Goal: Task Accomplishment & Management: Use online tool/utility

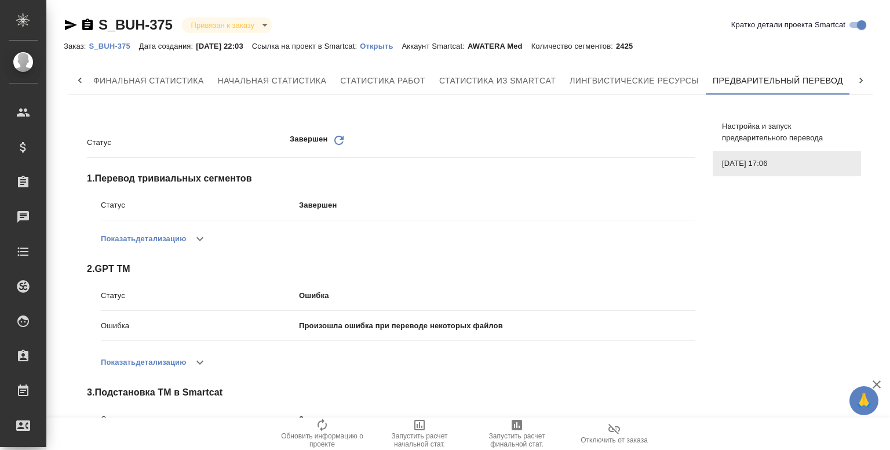
scroll to position [246, 0]
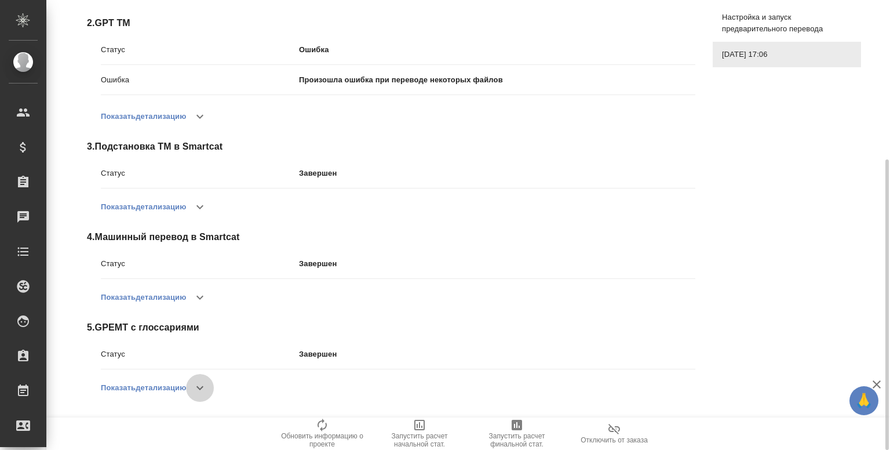
click at [192, 378] on button "button" at bounding box center [200, 388] width 28 height 28
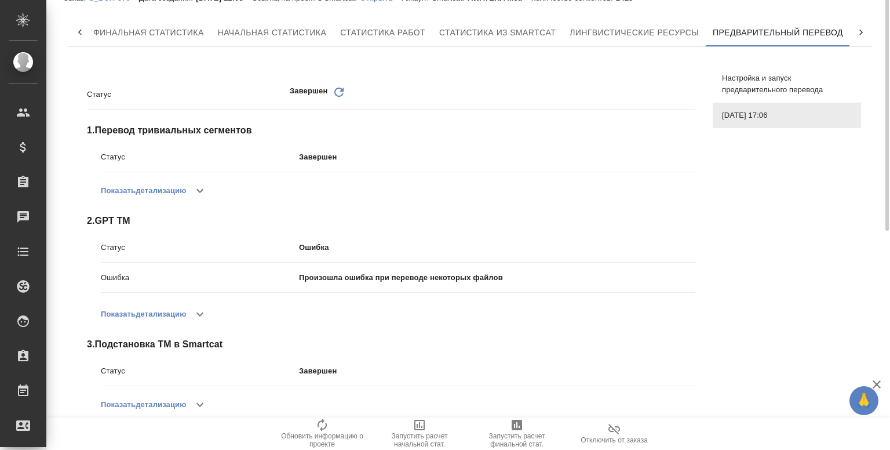
scroll to position [0, 0]
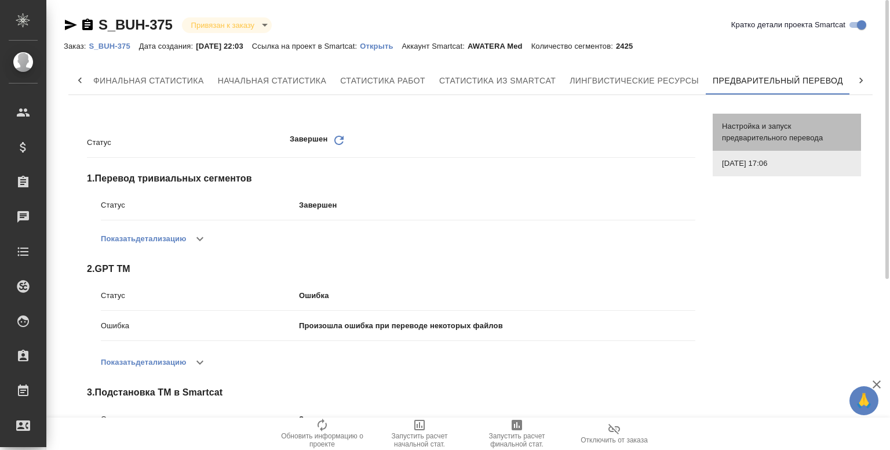
click at [768, 121] on span "Настройка и запуск предварительного перевода" at bounding box center [787, 132] width 130 height 23
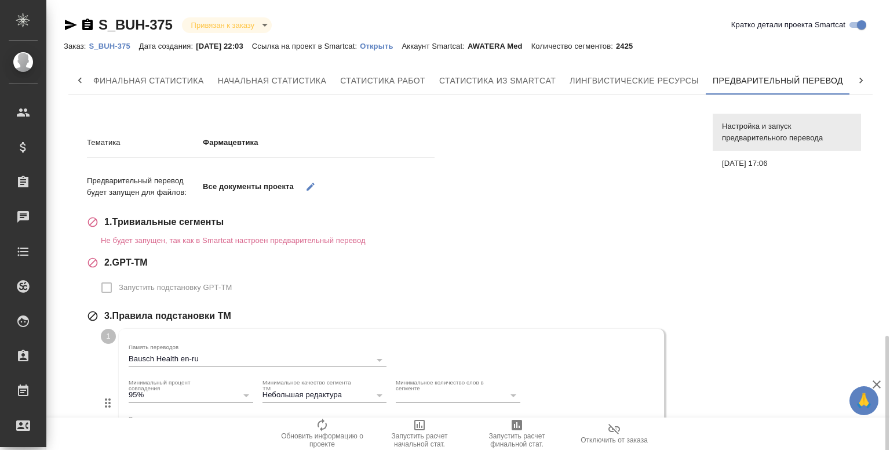
scroll to position [269, 0]
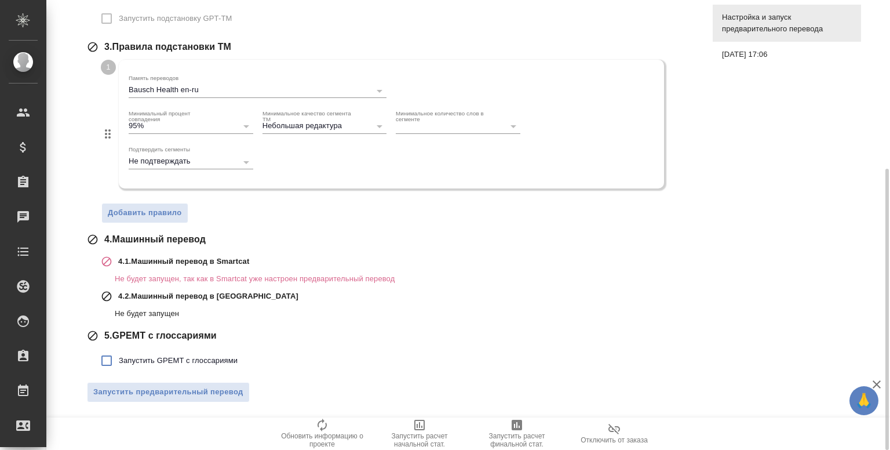
click at [155, 359] on span "Запустить GPEMT с глоссариями" at bounding box center [178, 361] width 119 height 12
click at [119, 359] on input "Запустить GPEMT с глоссариями" at bounding box center [106, 360] width 24 height 24
checkbox input "true"
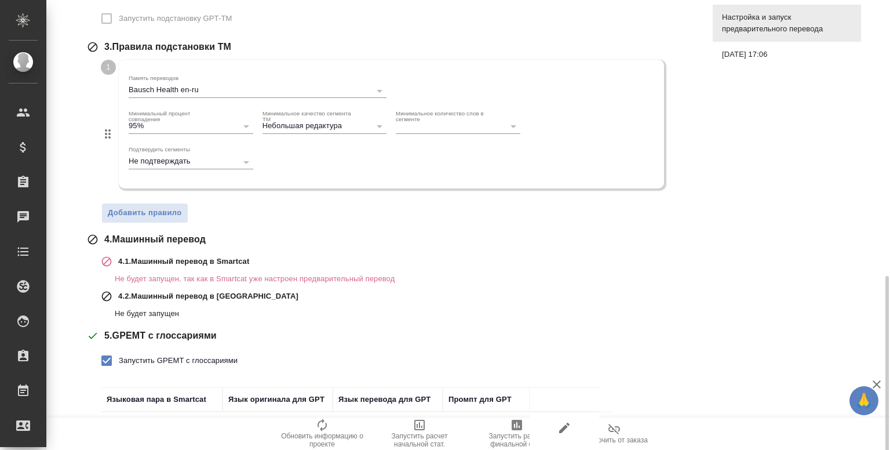
scroll to position [348, 0]
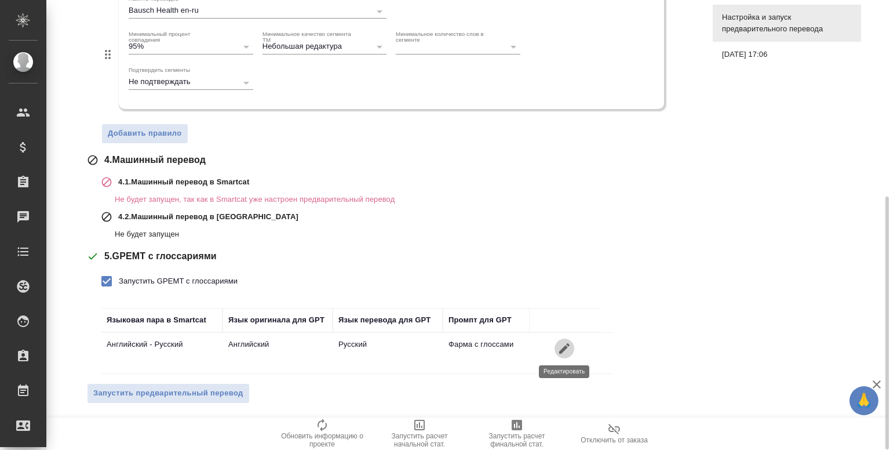
click at [560, 351] on icon "button" at bounding box center [564, 348] width 10 height 10
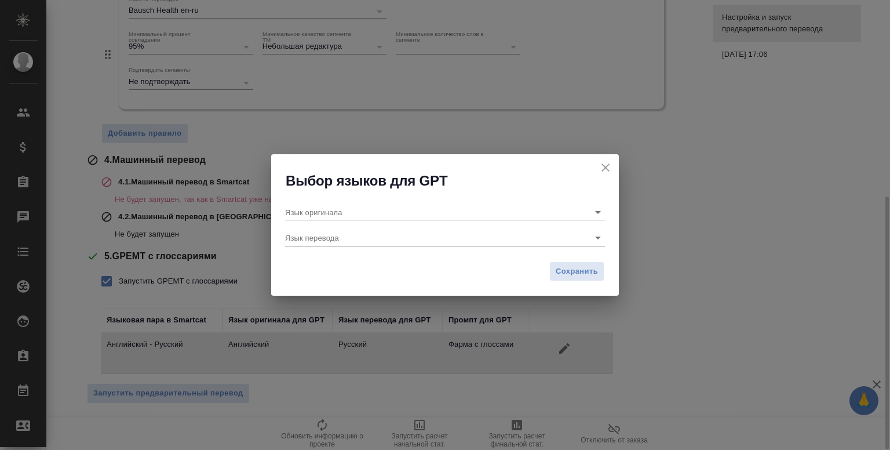
type input "Английский"
type input "Русский"
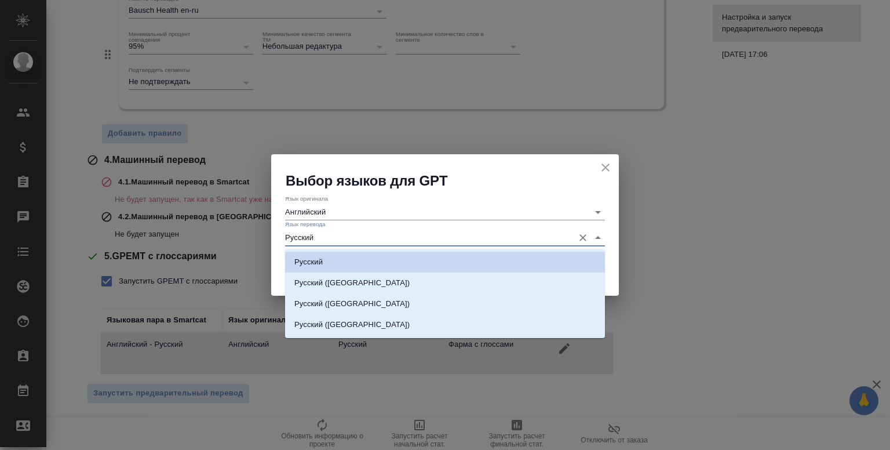
click at [356, 235] on input "Русский" at bounding box center [426, 237] width 283 height 16
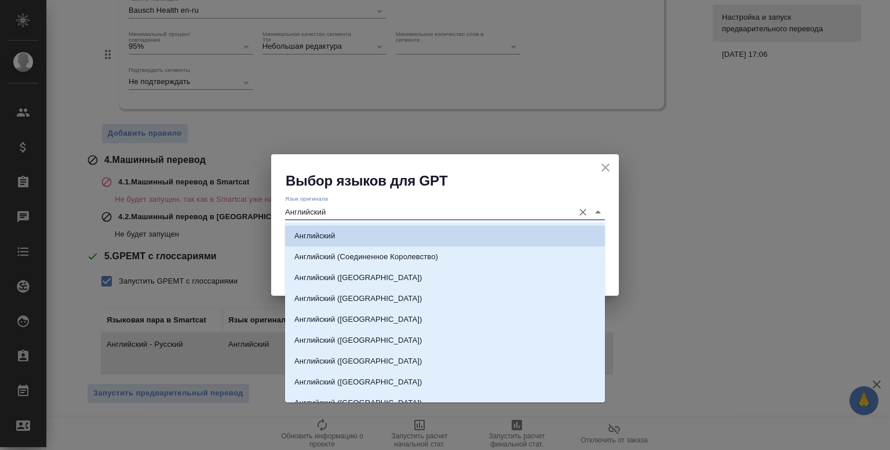
click at [349, 210] on input "Английский" at bounding box center [426, 212] width 283 height 16
click at [369, 272] on li "Английский ([GEOGRAPHIC_DATA])" at bounding box center [445, 277] width 320 height 21
type input "Английский ([GEOGRAPHIC_DATA])"
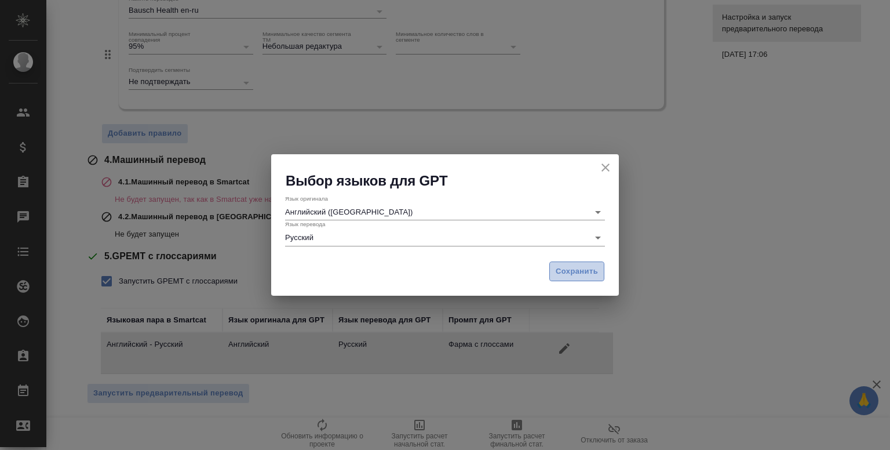
click at [549, 266] on button "Сохранить" at bounding box center [576, 271] width 55 height 20
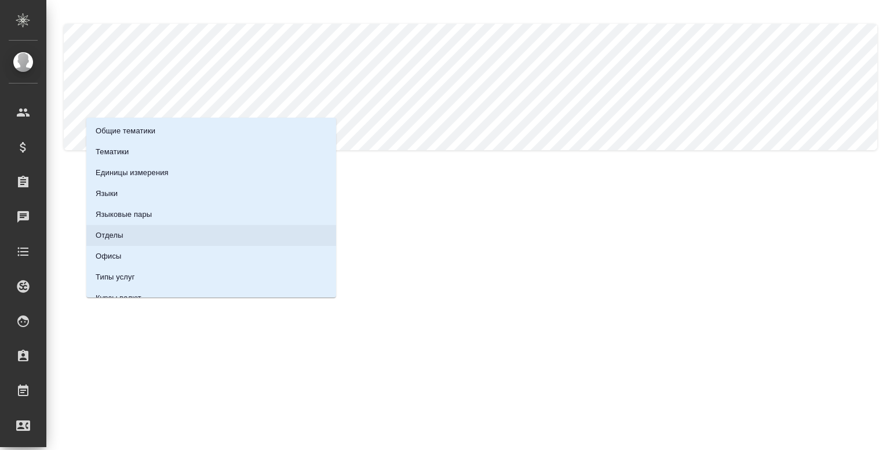
scroll to position [137, 0]
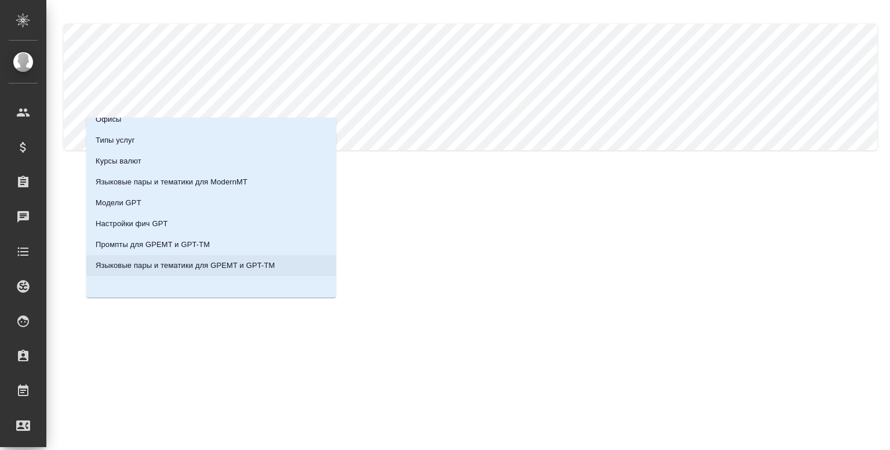
click at [157, 267] on p "Языковые пары и тематики для GPEMT и GPT-TM" at bounding box center [186, 266] width 180 height 12
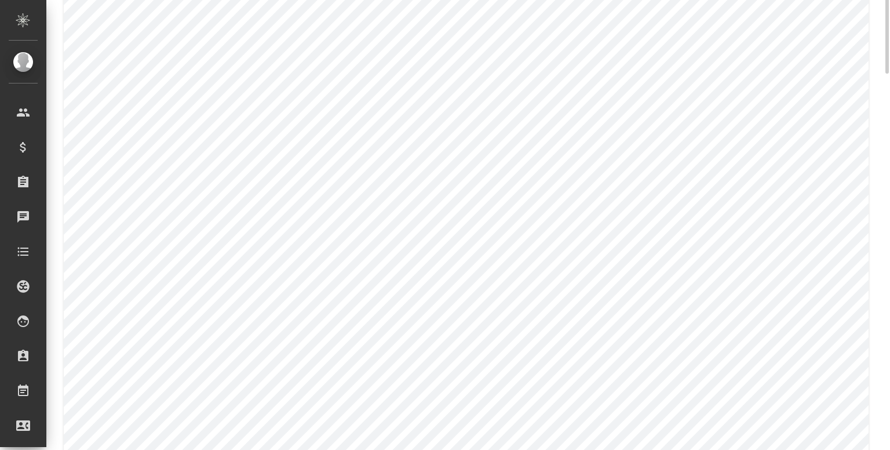
scroll to position [0, 0]
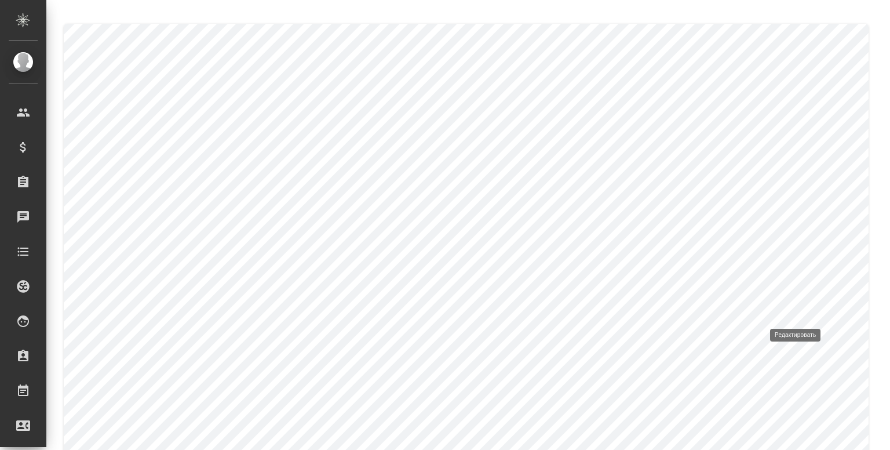
type input "Русский"
type input "Английский"
type input "ИТ (программирование)"
type input "default_to_eng"
type input "default_to_eng_glossary"
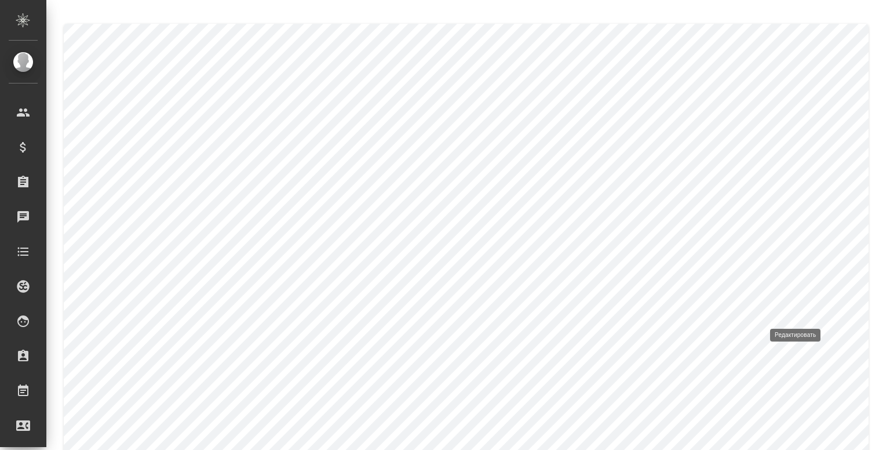
type input "gpt-4.1-2025-04-14"
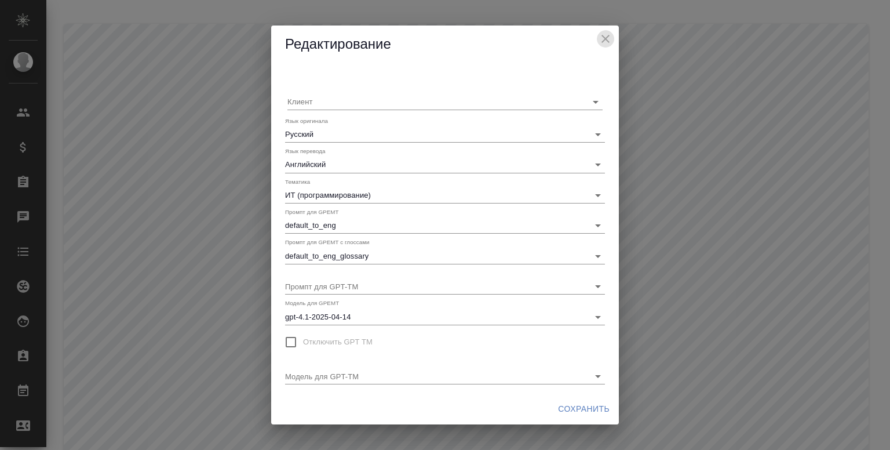
click at [602, 38] on icon "close" at bounding box center [606, 39] width 14 height 14
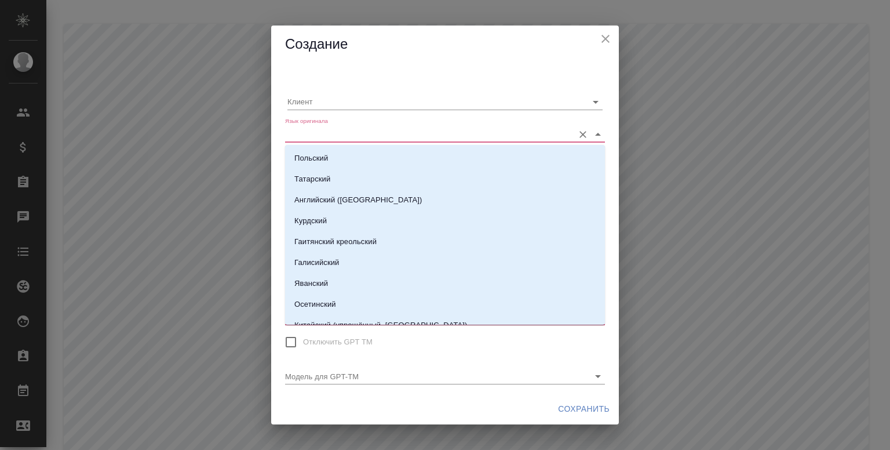
click at [329, 135] on input "Язык оригинала" at bounding box center [426, 134] width 283 height 16
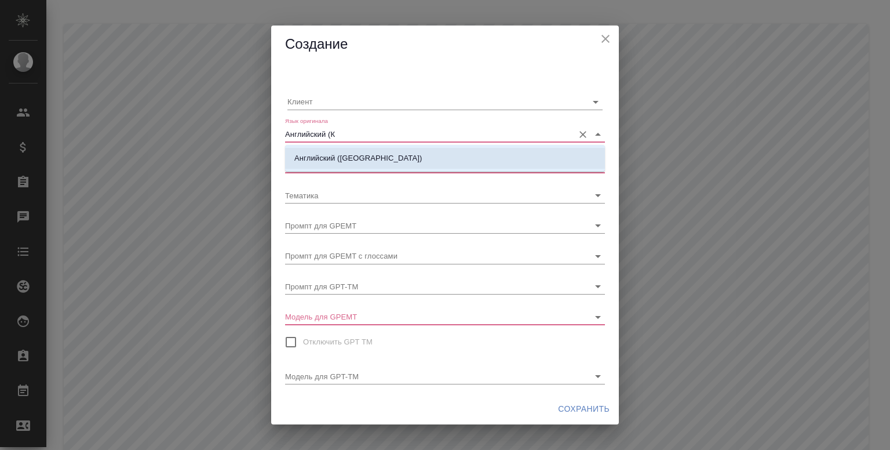
click at [352, 155] on p "Английский ([GEOGRAPHIC_DATA])" at bounding box center [357, 158] width 127 height 12
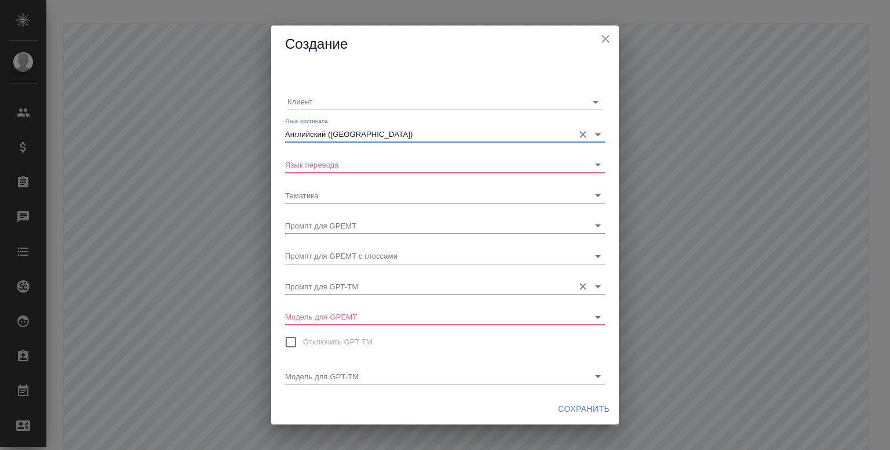
type input "Английский ([GEOGRAPHIC_DATA])"
click at [606, 38] on icon "close" at bounding box center [606, 39] width 8 height 8
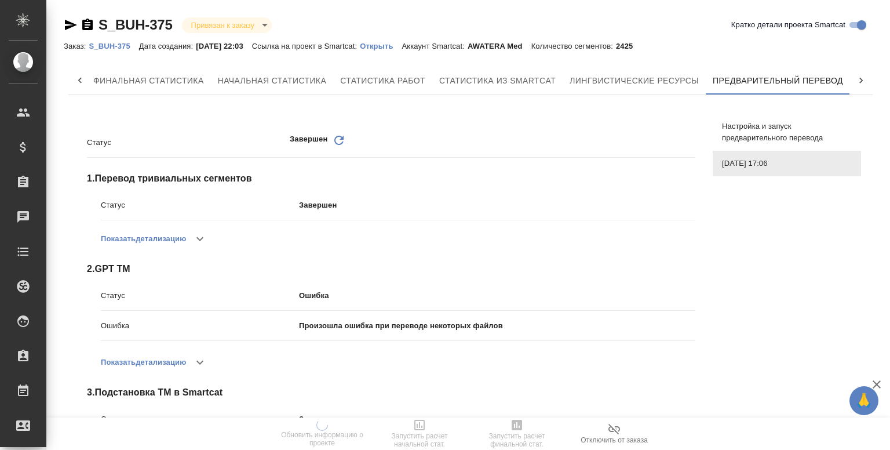
scroll to position [246, 0]
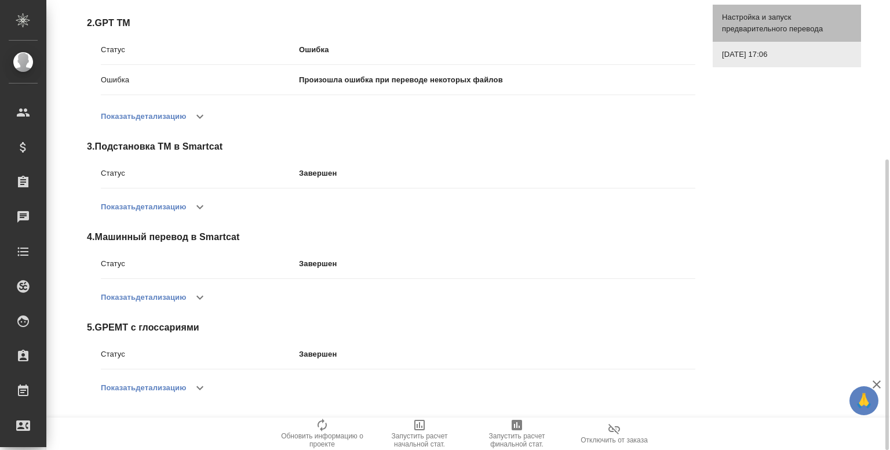
click at [741, 28] on span "Настройка и запуск предварительного перевода" at bounding box center [787, 23] width 130 height 23
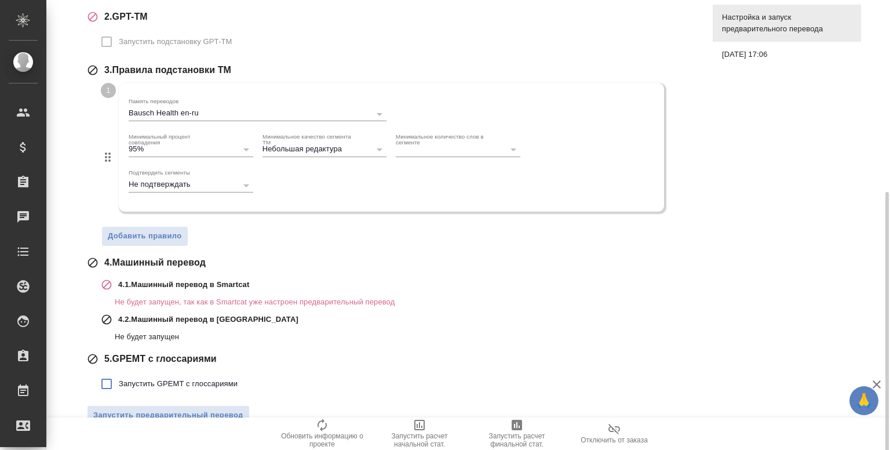
scroll to position [269, 0]
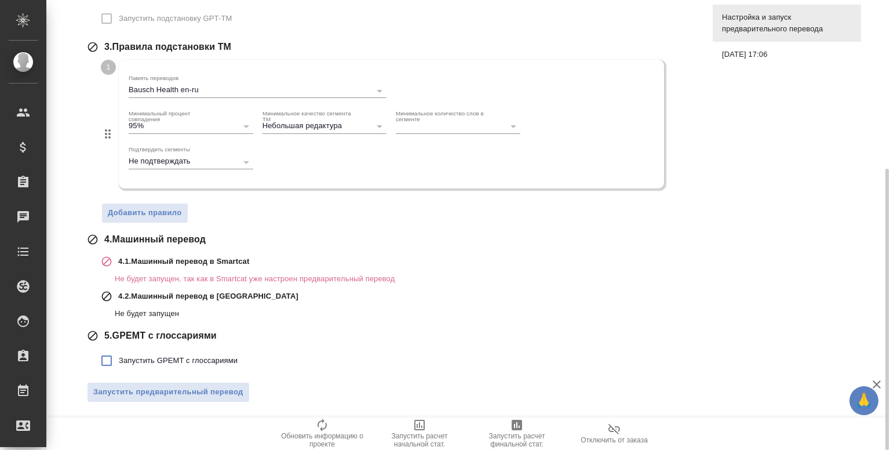
click at [185, 360] on span "Запустить GPEMT с глоссариями" at bounding box center [178, 361] width 119 height 12
click at [119, 360] on input "Запустить GPEMT с глоссариями" at bounding box center [106, 360] width 24 height 24
checkbox input "true"
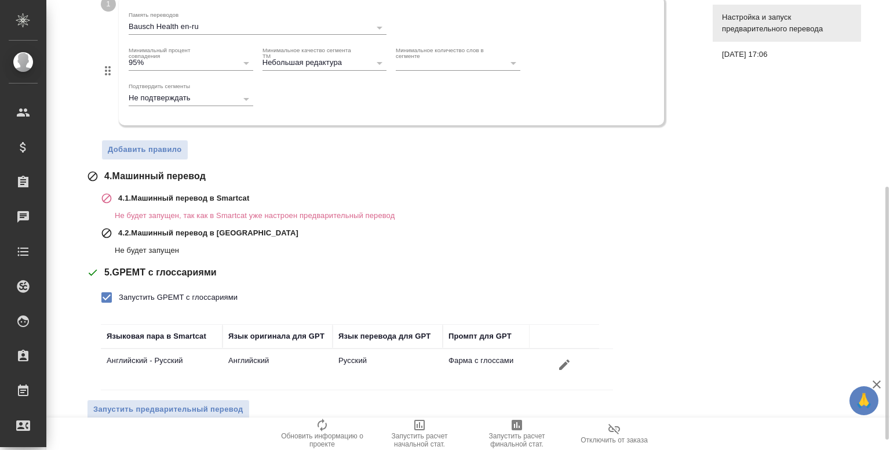
scroll to position [331, 0]
